Goal: Task Accomplishment & Management: Complete application form

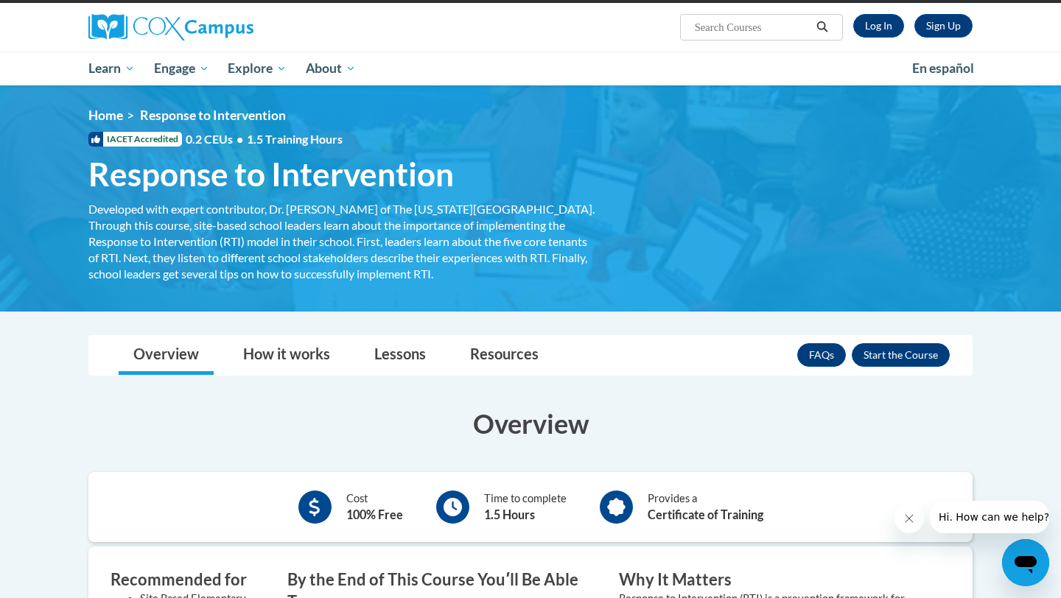
scroll to position [106, 0]
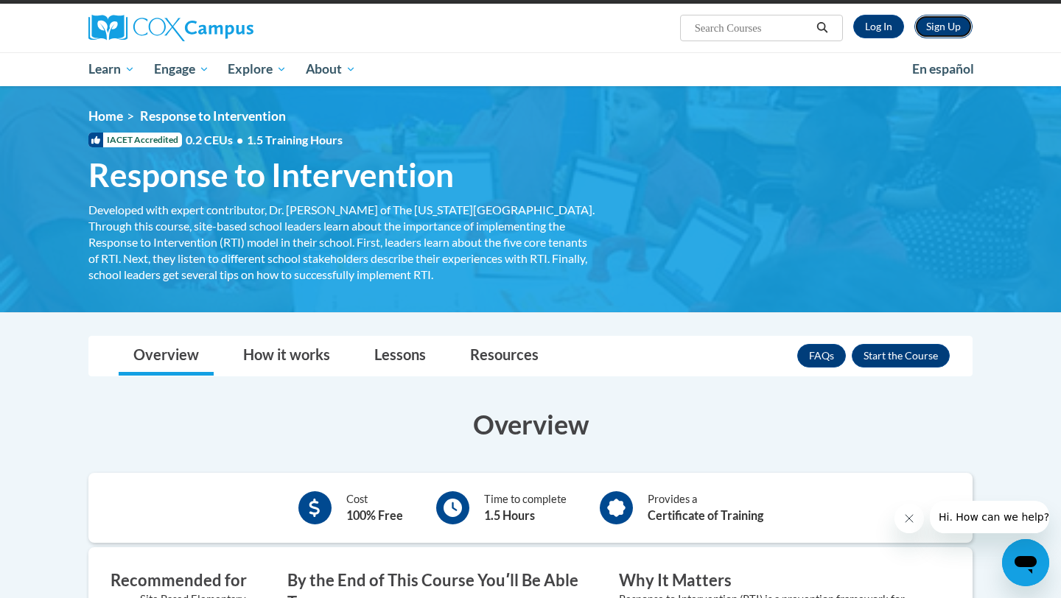
click at [936, 29] on link "Sign Up" at bounding box center [943, 27] width 58 height 24
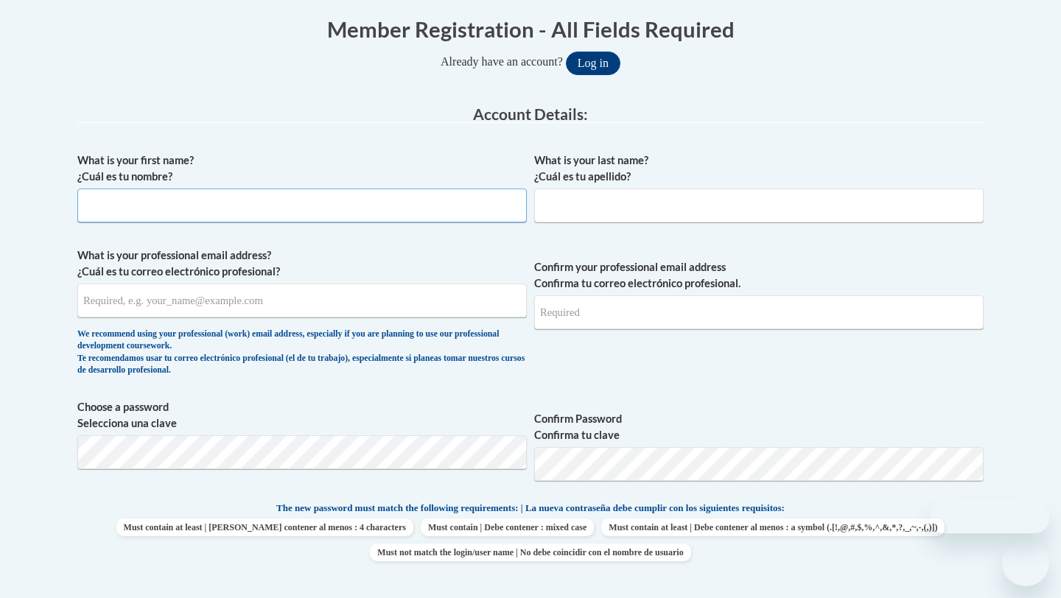
click at [404, 214] on input "What is your first name? ¿Cuál es tu nombre?" at bounding box center [301, 206] width 449 height 34
type input "[PERSON_NAME]"
click at [610, 203] on input "What is your last name? ¿Cuál es tu apellido?" at bounding box center [758, 206] width 449 height 34
type input "[PERSON_NAME]"
click at [351, 310] on input "What is your professional email address? ¿Cuál es tu correo electrónico profesi…" at bounding box center [301, 301] width 449 height 34
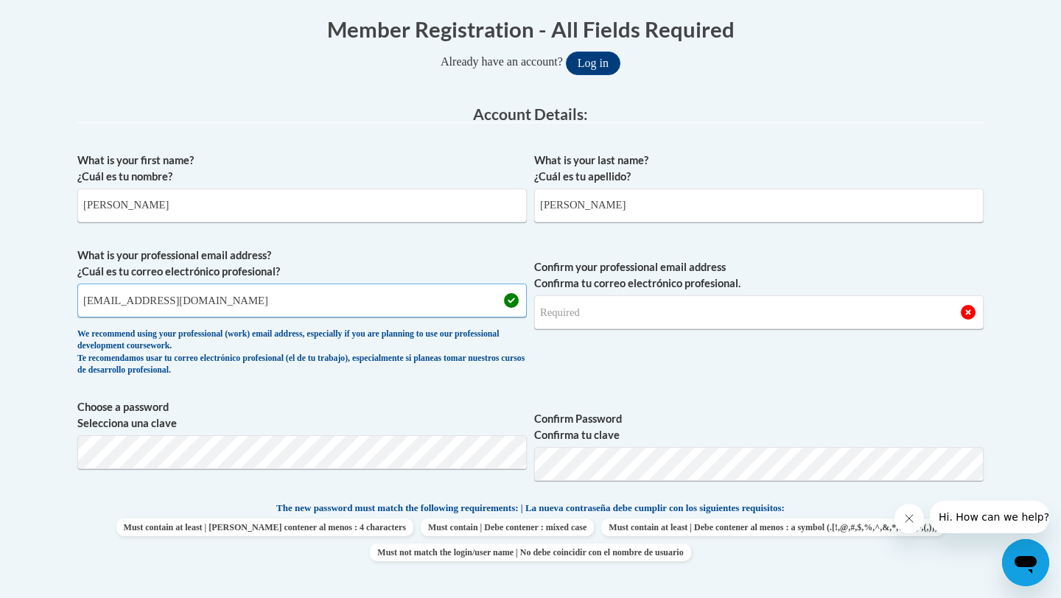
type input "[EMAIL_ADDRESS][DOMAIN_NAME]"
click at [628, 320] on input "Confirm your professional email address Confirma tu correo electrónico profesio…" at bounding box center [758, 312] width 449 height 34
type input "[EMAIL_ADDRESS][DOMAIN_NAME]"
click at [566, 52] on button "Log in" at bounding box center [593, 64] width 55 height 24
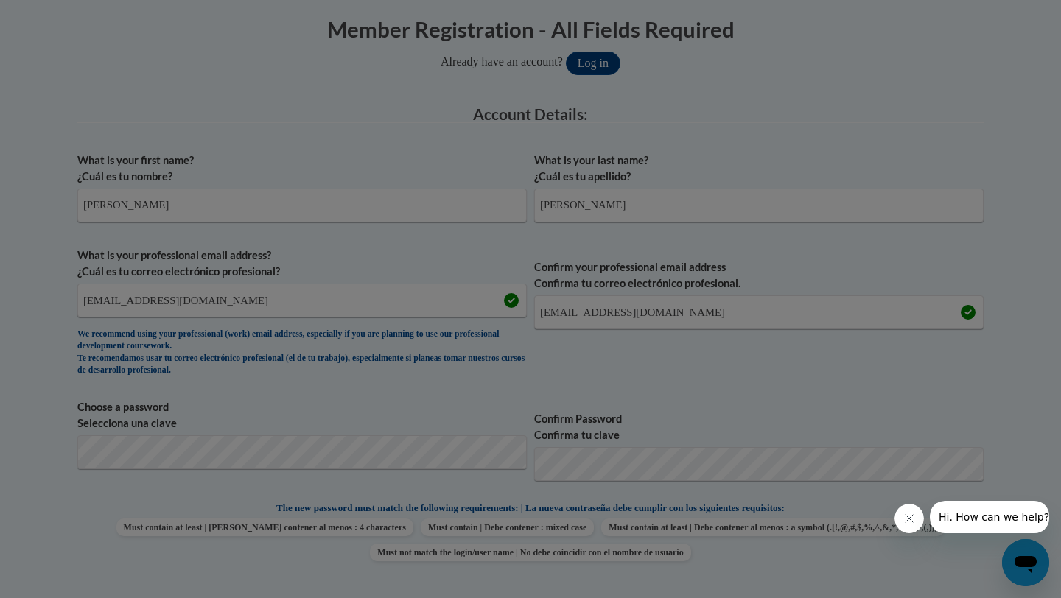
scroll to position [371, 0]
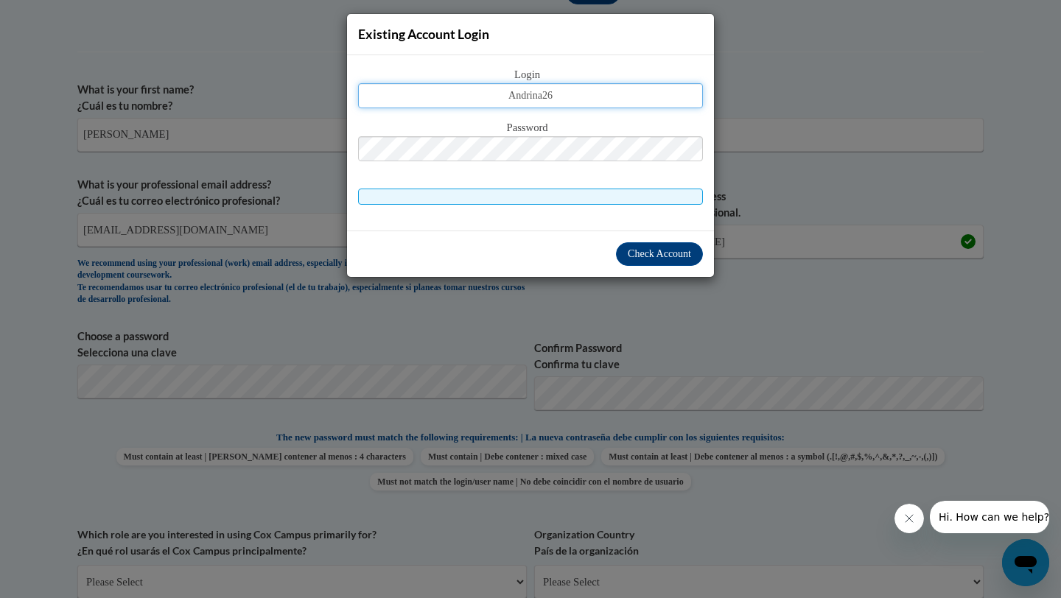
type input "Andrina26"
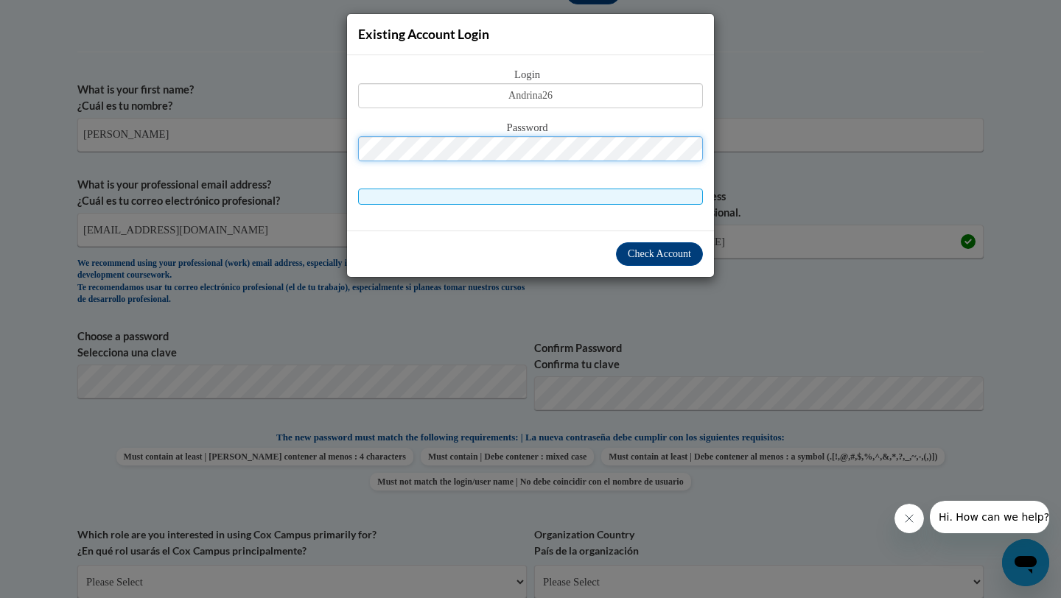
click at [496, 344] on div "Existing Account Login Login Andrina26 Password Check Account" at bounding box center [530, 299] width 1061 height 598
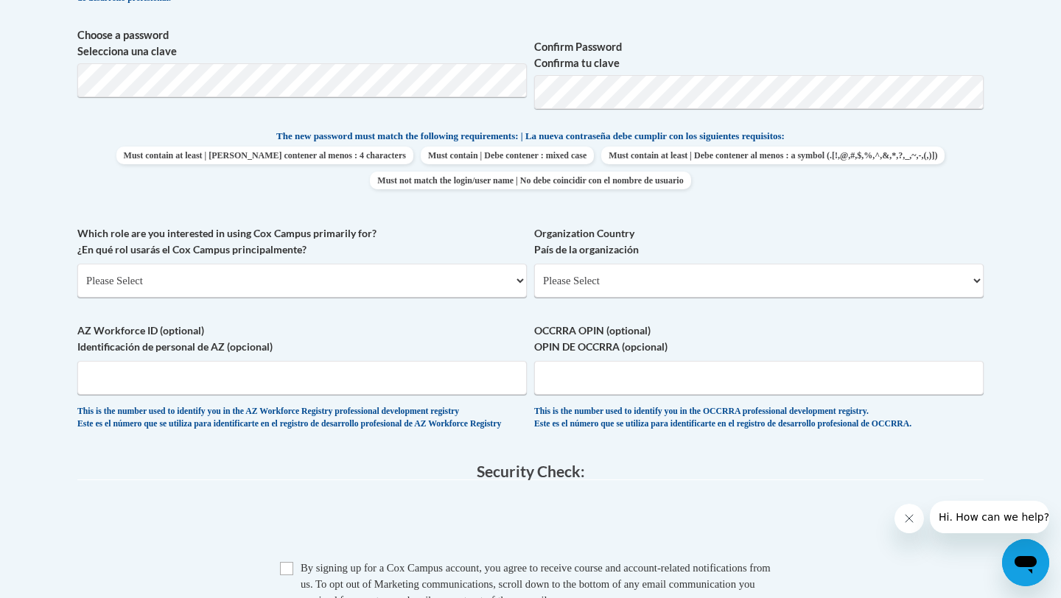
scroll to position [680, 0]
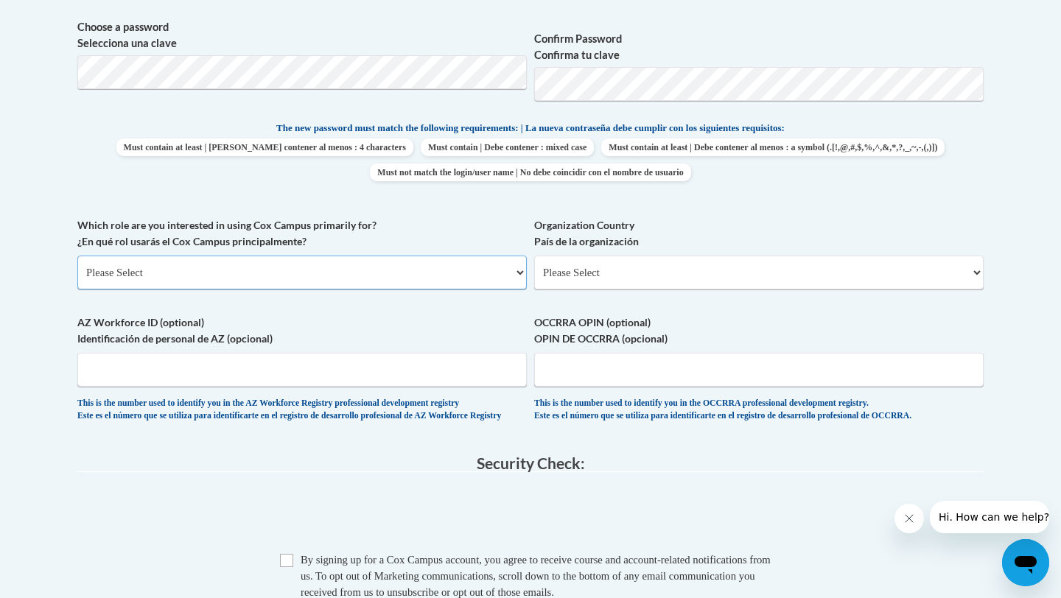
click at [445, 280] on select "Please Select College/University | Colegio/Universidad Community/Nonprofit Part…" at bounding box center [301, 273] width 449 height 34
select select "5a18ea06-2b54-4451-96f2-d152daf9eac5"
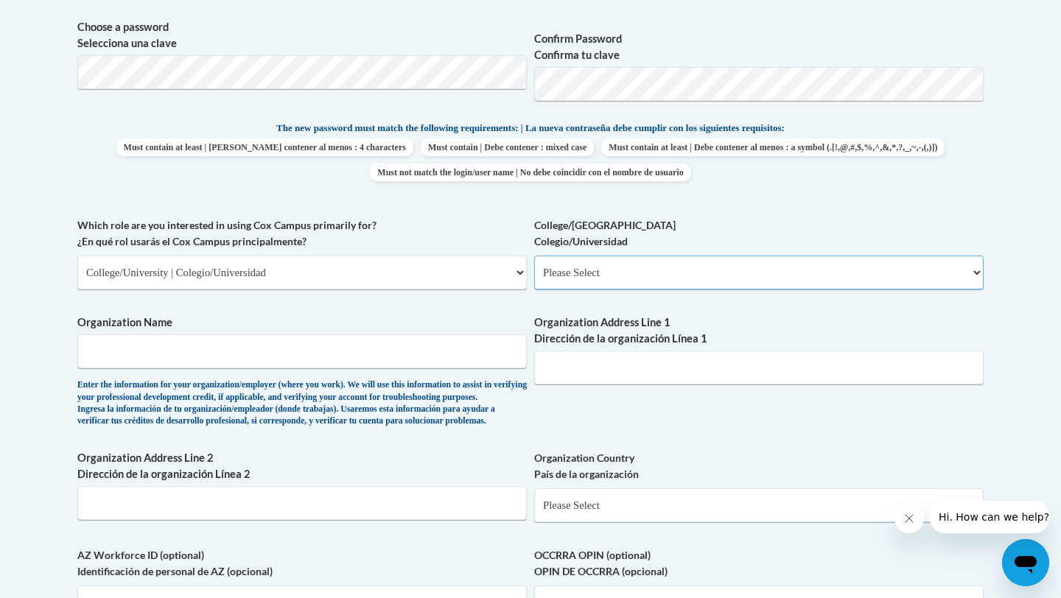
click at [580, 269] on select "Please Select College/University Staff | Empleado universitario College/Univers…" at bounding box center [758, 273] width 449 height 34
select select "99b32b07-cffc-426c-8bf6-0cd77760d84b"
click at [385, 348] on input "Organization Name" at bounding box center [301, 351] width 449 height 34
type input "[GEOGRAPHIC_DATA][US_STATE]"
click at [571, 370] on input "Organization Address Line 1 Dirección de la organización Línea 1" at bounding box center [758, 368] width 449 height 34
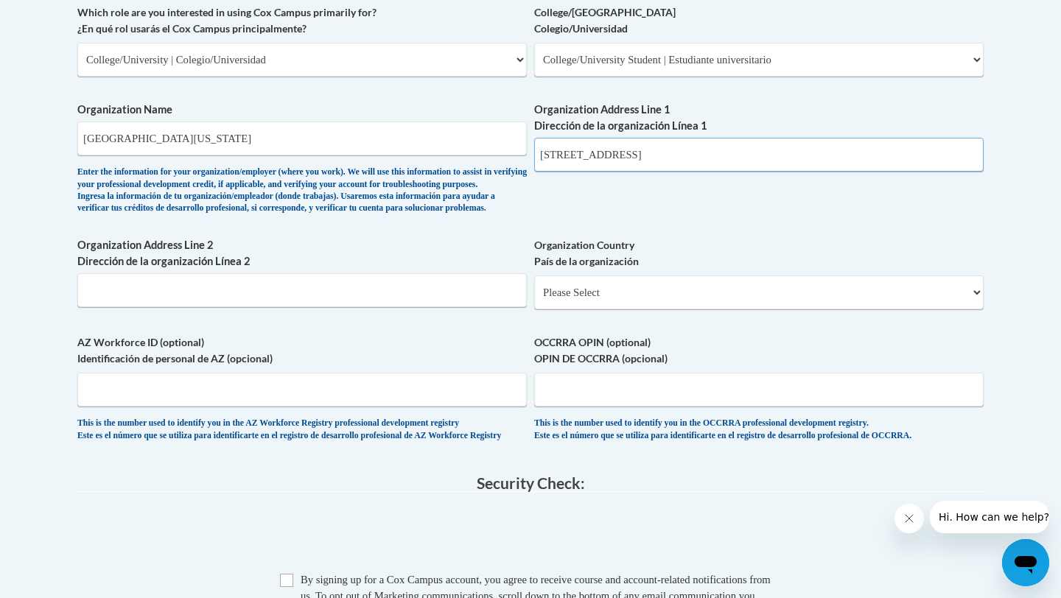
scroll to position [897, 0]
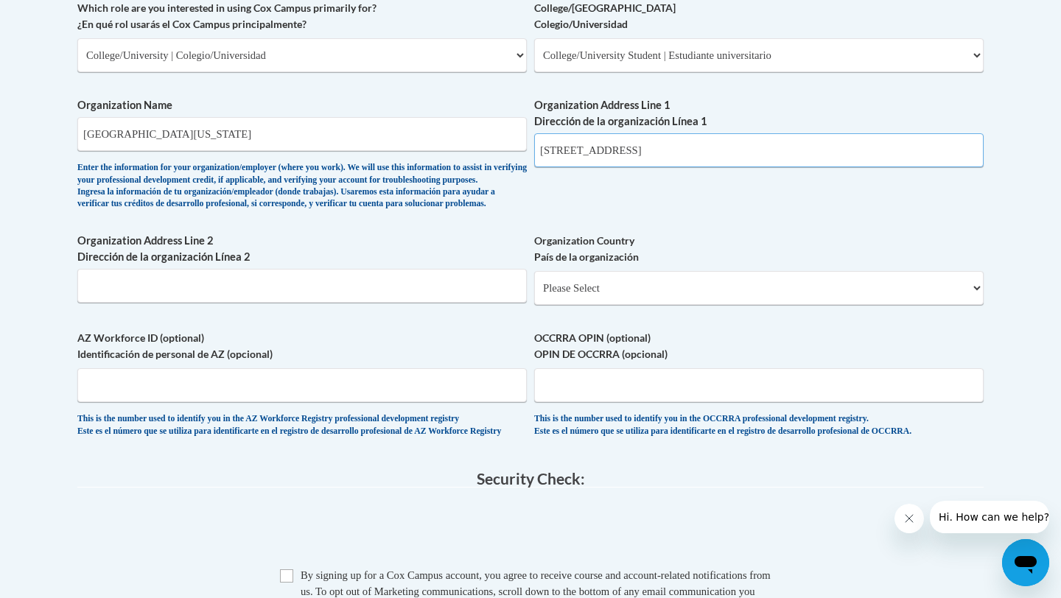
type input "[STREET_ADDRESS]"
click at [572, 305] on select "Please Select [GEOGRAPHIC_DATA] | [GEOGRAPHIC_DATA] Outside of [GEOGRAPHIC_DATA…" at bounding box center [758, 288] width 449 height 34
select select "ad49bcad-a171-4b2e-b99c-48b446064914"
select select
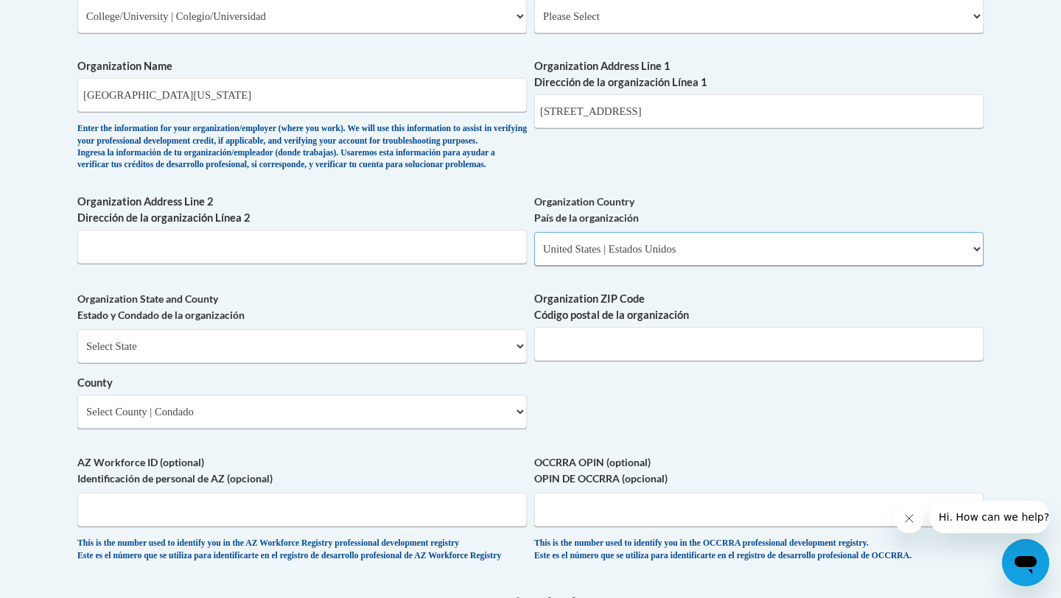
scroll to position [940, 0]
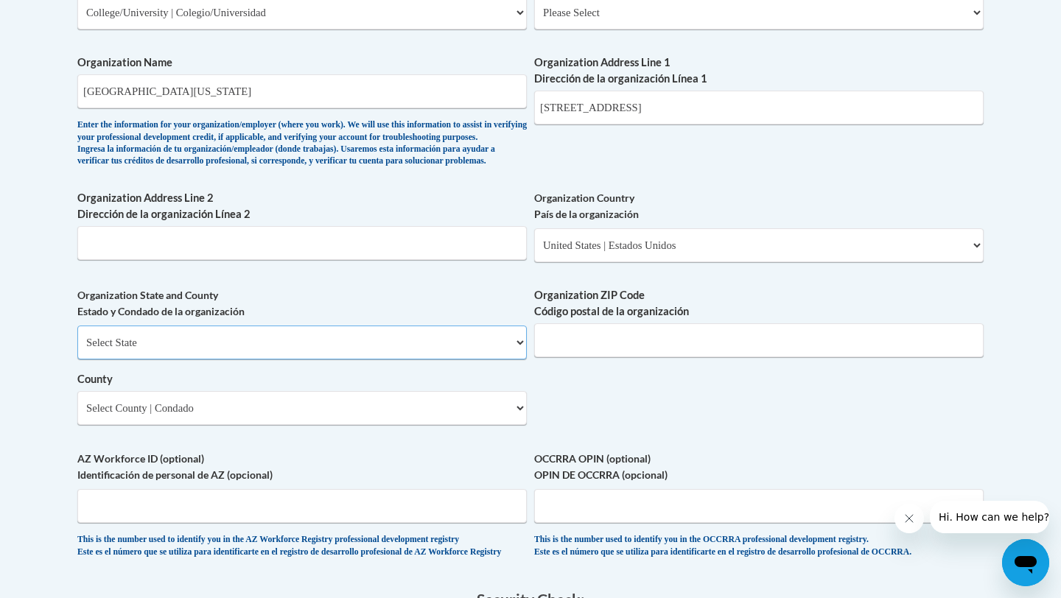
click at [395, 359] on select "Select State [US_STATE] [US_STATE] [US_STATE] [US_STATE] [US_STATE] [US_STATE] …" at bounding box center [301, 343] width 449 height 34
select select "[US_STATE]"
click at [345, 425] on select "County" at bounding box center [301, 408] width 449 height 34
click at [348, 425] on select "Select County Appling [PERSON_NAME] [PERSON_NAME] [PERSON_NAME] [PERSON_NAME] B…" at bounding box center [301, 408] width 449 height 34
click at [502, 425] on select "Select County Appling [PERSON_NAME] [PERSON_NAME] [PERSON_NAME] [PERSON_NAME] B…" at bounding box center [301, 408] width 449 height 34
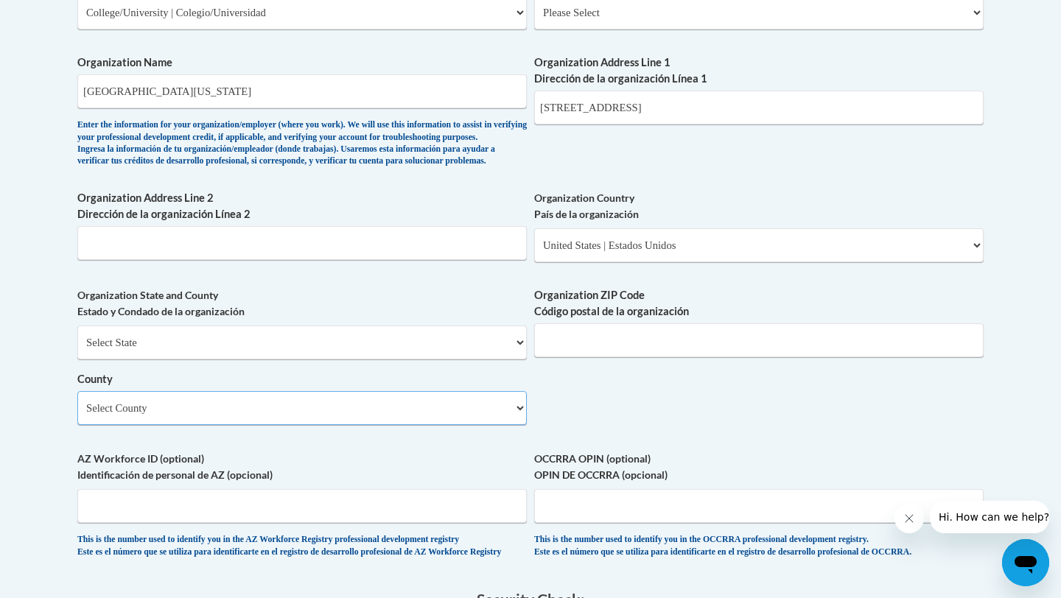
select select "Forsyth"
click at [592, 357] on input "Organization ZIP Code Código postal de la organización" at bounding box center [758, 340] width 449 height 34
type input "2"
type input "3"
drag, startPoint x: 697, startPoint y: 102, endPoint x: 498, endPoint y: 114, distance: 199.3
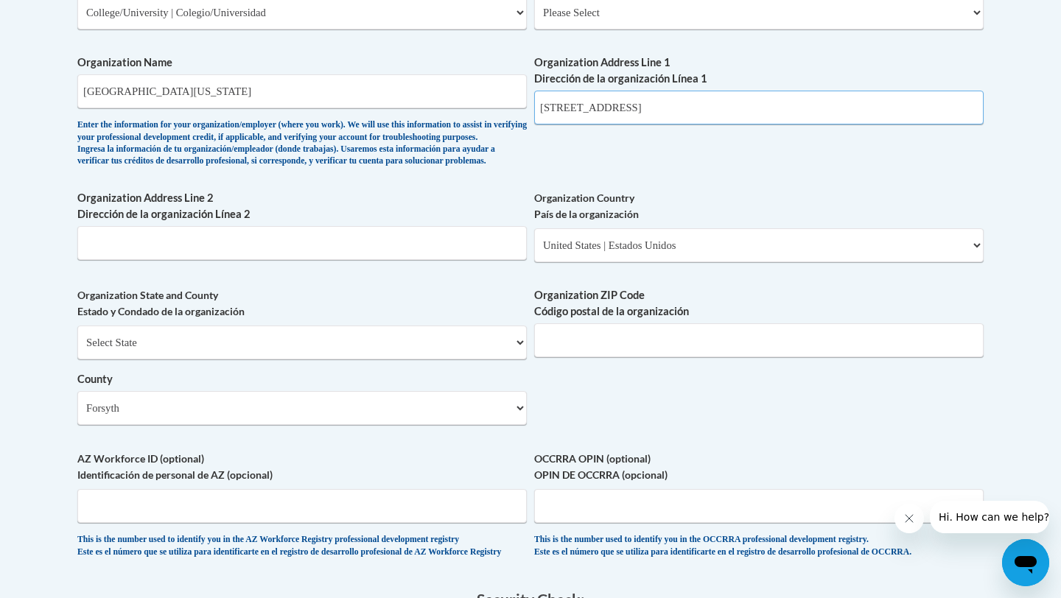
click at [498, 114] on div "What is your first name? ¿Cuál es tu nombre? [PERSON_NAME] What is your last na…" at bounding box center [530, 39] width 906 height 1068
paste input "300 Aquatic Cir, Cumming, GA 30040"
drag, startPoint x: 730, startPoint y: 109, endPoint x: 614, endPoint y: 110, distance: 116.4
click at [614, 110] on input "300 Aquatic Cir, Cumming, GA 30040" at bounding box center [758, 108] width 449 height 34
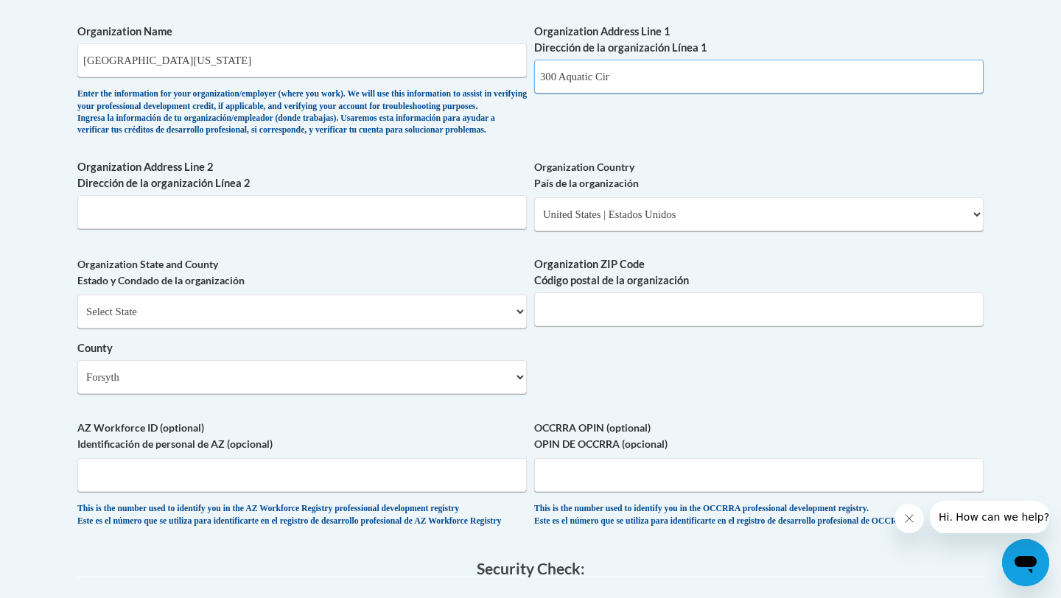
scroll to position [972, 0]
type input "300 Aquatic Cir"
click at [547, 326] on input "Organization ZIP Code Código postal de la organización" at bounding box center [758, 309] width 449 height 34
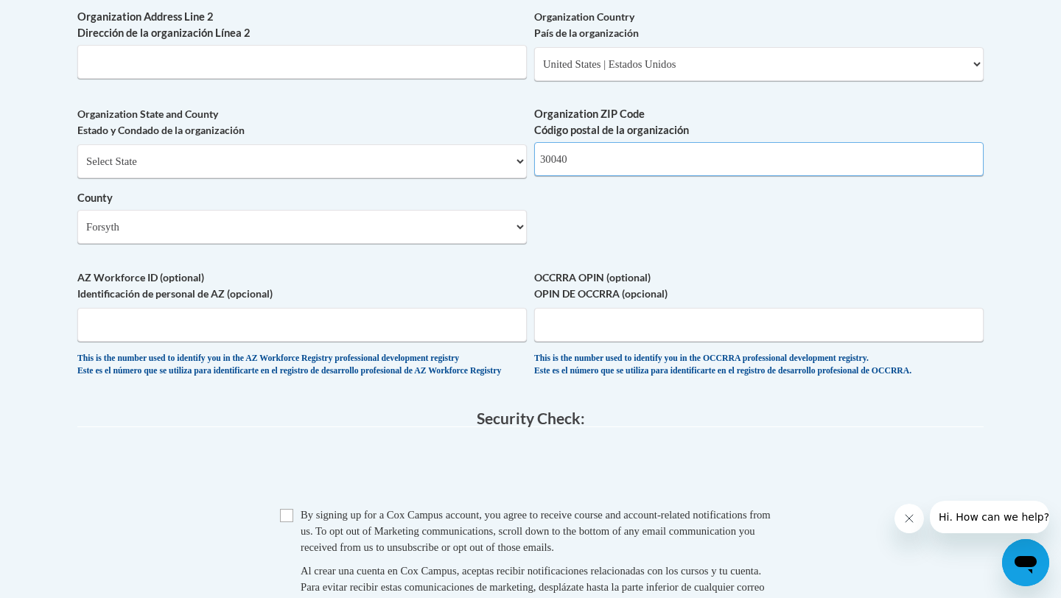
scroll to position [1119, 0]
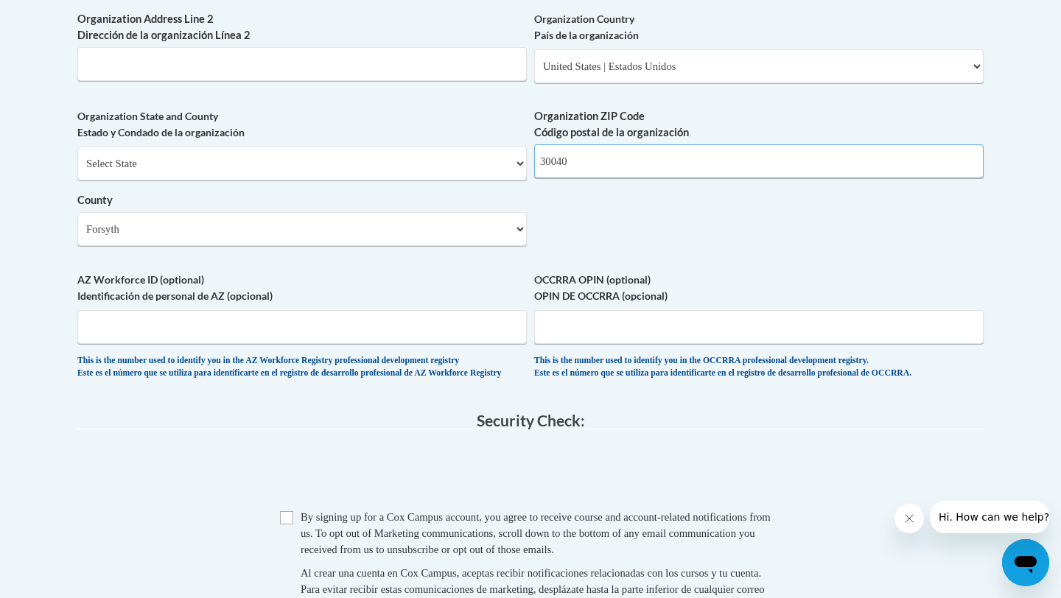
type input "30040"
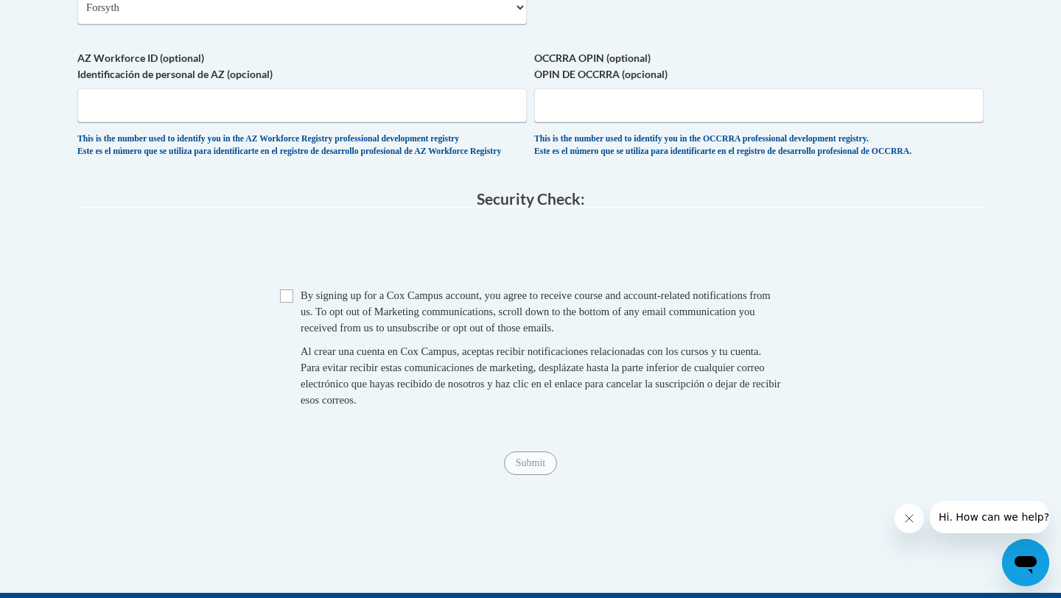
scroll to position [1346, 0]
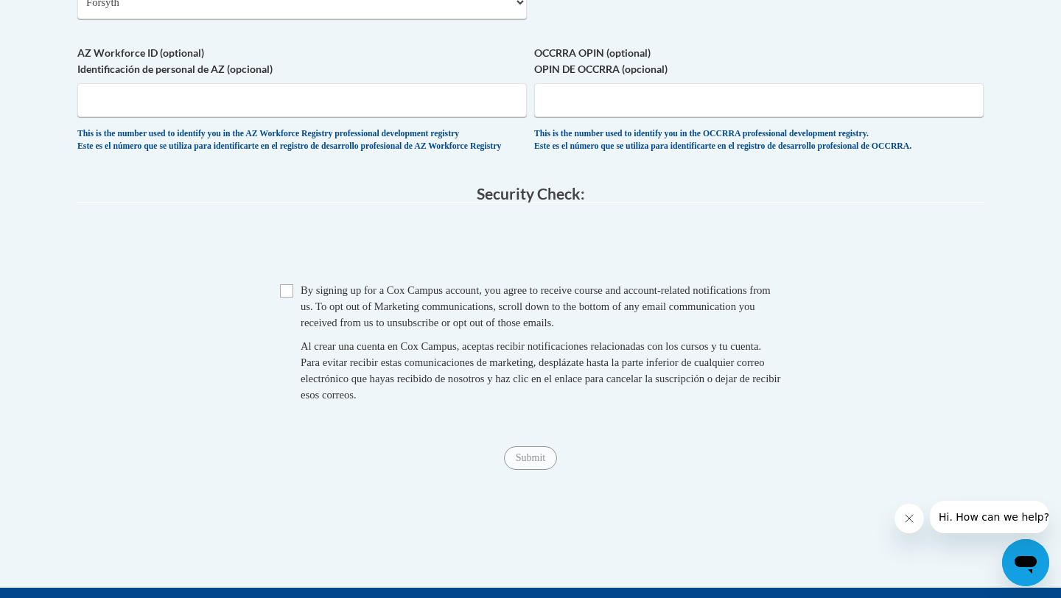
click at [278, 326] on div "Checkbox By signing up for a [PERSON_NAME] Campus account, you agree to receive…" at bounding box center [530, 350] width 906 height 136
click at [289, 298] on input "Checkbox" at bounding box center [286, 290] width 13 height 13
checkbox input "true"
click at [535, 470] on input "Submit" at bounding box center [530, 458] width 53 height 24
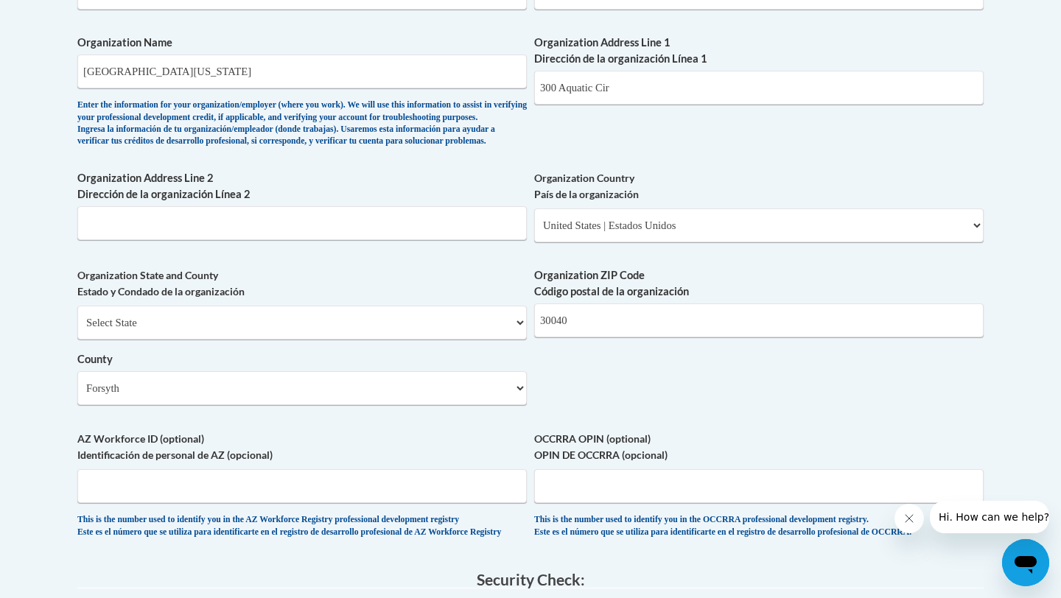
scroll to position [860, 0]
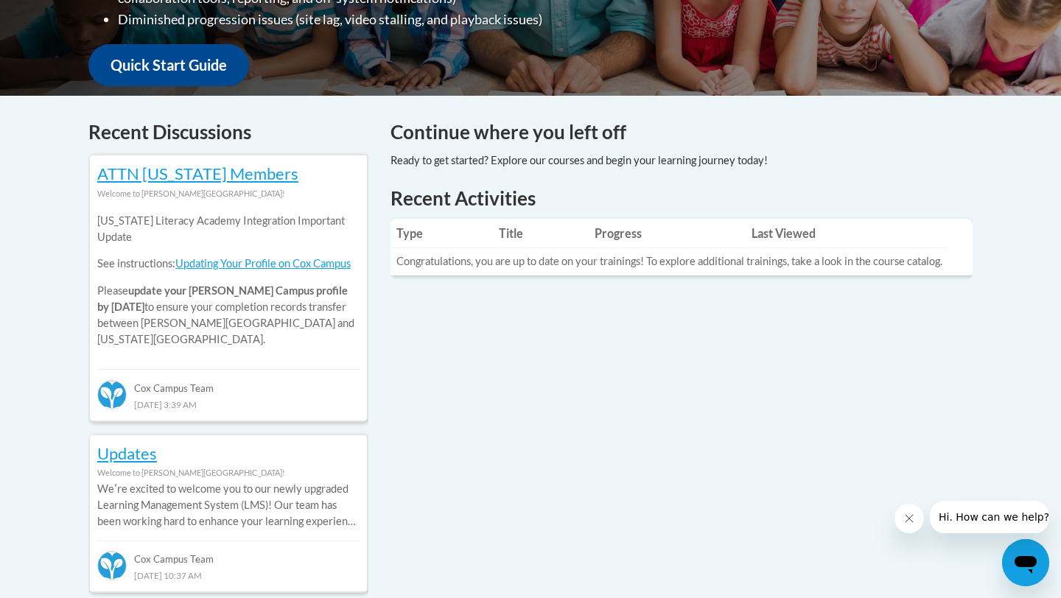
scroll to position [527, 0]
